Goal: Task Accomplishment & Management: Complete application form

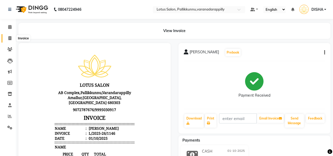
click at [9, 37] on icon at bounding box center [9, 38] width 3 height 4
select select "service"
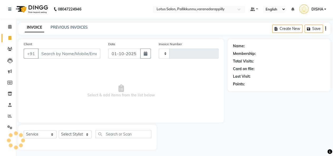
scroll to position [2, 0]
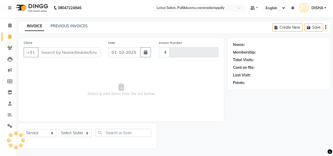
type input "1147"
select select "8188"
click at [65, 50] on input "Client" at bounding box center [69, 52] width 62 height 10
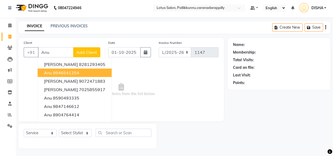
click at [65, 73] on ngb-highlight "9946541254" at bounding box center [66, 72] width 26 height 5
type input "9946541254"
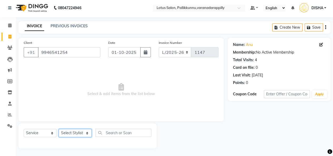
click at [87, 133] on select "Select Stylist DISHA [PERSON_NAME] Naflin [PERSON_NAME] [PERSON_NAME]" at bounding box center [75, 133] width 33 height 8
select select "89522"
click at [59, 129] on select "Select Stylist DISHA [PERSON_NAME] Naflin [PERSON_NAME] [PERSON_NAME]" at bounding box center [75, 133] width 33 height 8
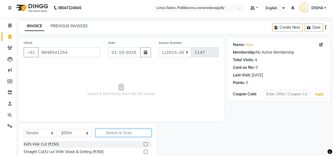
click at [123, 132] on input "text" at bounding box center [123, 133] width 56 height 8
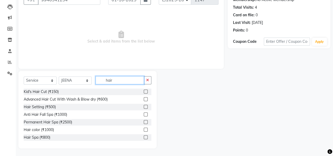
type input "hair"
click at [144, 114] on label at bounding box center [146, 115] width 4 height 4
click at [144, 114] on input "checkbox" at bounding box center [145, 114] width 3 height 3
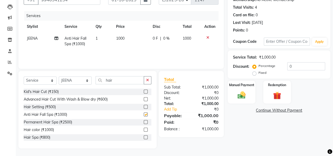
checkbox input "false"
click at [148, 77] on button "button" at bounding box center [148, 80] width 8 height 8
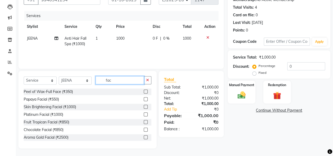
type input "fac"
click at [144, 99] on label at bounding box center [146, 99] width 4 height 4
click at [144, 99] on input "checkbox" at bounding box center [145, 99] width 3 height 3
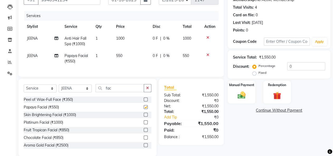
checkbox input "false"
click at [235, 93] on img at bounding box center [241, 94] width 13 height 9
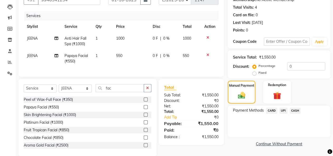
click at [285, 109] on span "UPI" at bounding box center [283, 111] width 8 height 6
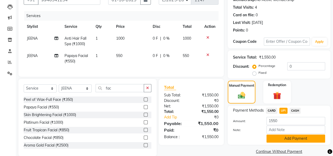
click at [288, 136] on button "Add Payment" at bounding box center [295, 139] width 59 height 8
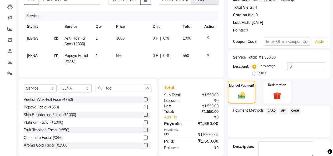
scroll to position [75, 0]
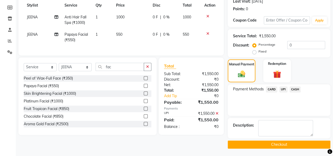
click at [290, 144] on button "Checkout" at bounding box center [278, 145] width 103 height 8
